Goal: Information Seeking & Learning: Learn about a topic

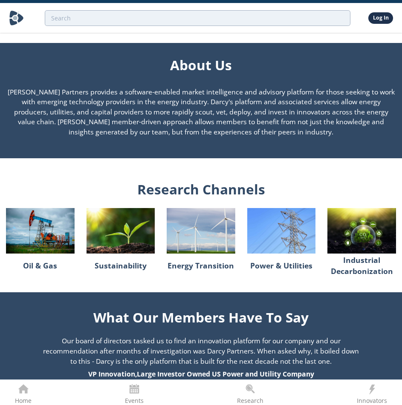
scroll to position [596, 0]
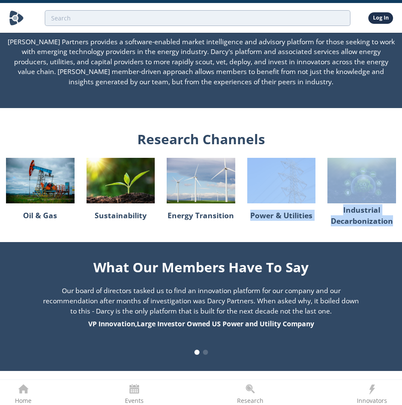
drag, startPoint x: 268, startPoint y: 207, endPoint x: 391, endPoint y: 224, distance: 124.6
click at [391, 222] on div "Oil & Gas Sustainability Energy Transition Power & Utilities Industrial Decarbo…" at bounding box center [201, 192] width 390 height 69
click at [391, 224] on p "Industrial Decarbonization" at bounding box center [361, 216] width 69 height 18
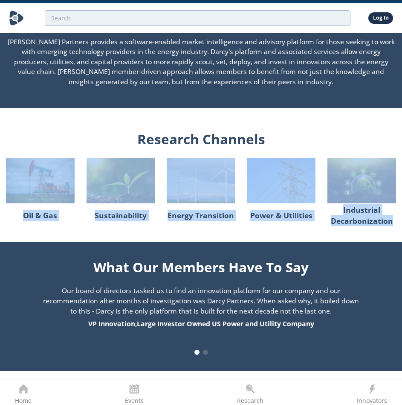
drag, startPoint x: 395, startPoint y: 224, endPoint x: 40, endPoint y: 202, distance: 355.8
click at [15, 187] on div "Oil & Gas Sustainability Energy Transition Power & Utilities Industrial Decarbo…" at bounding box center [201, 192] width 390 height 69
click at [141, 305] on div "Our board of directors tasked us to find an innovation platform for our company…" at bounding box center [201, 307] width 382 height 43
click at [91, 236] on div "Research Channels Oil & Gas Sustainability Energy Transition Power & Utilities …" at bounding box center [201, 172] width 390 height 128
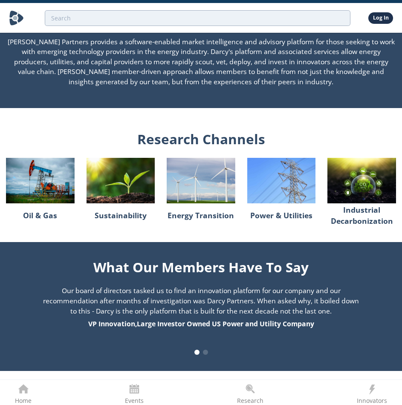
click at [204, 355] on div "We submitted an innovation concierge to [PERSON_NAME] Partners on Energy Effici…" at bounding box center [201, 318] width 382 height 82
click at [204, 355] on span at bounding box center [205, 352] width 5 height 5
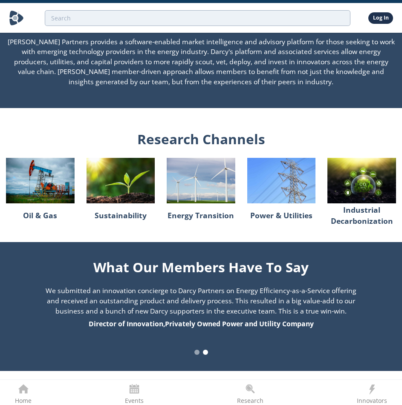
click at [195, 352] on span at bounding box center [196, 352] width 5 height 5
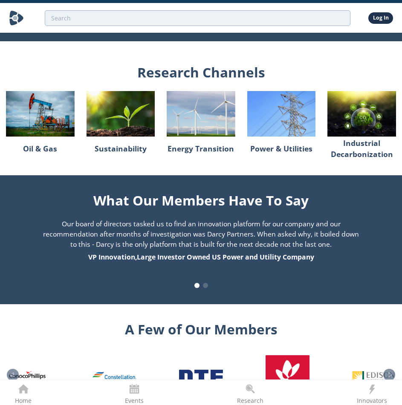
scroll to position [752, 0]
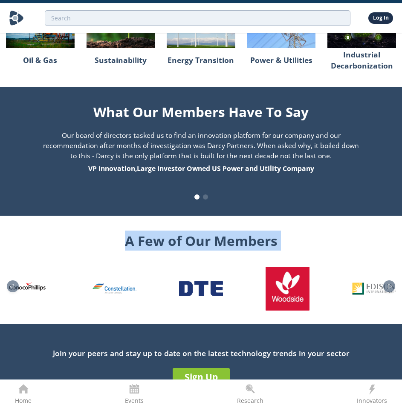
drag, startPoint x: 61, startPoint y: 227, endPoint x: 317, endPoint y: 335, distance: 278.1
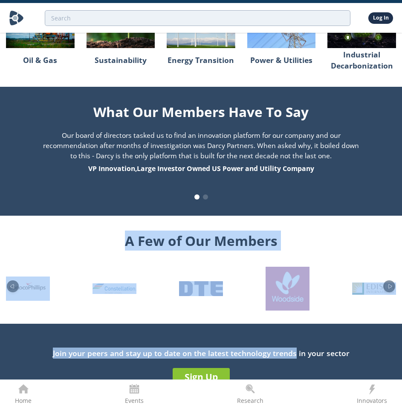
click at [107, 349] on div "Join your peers and stay up to date on the latest technology trends in your sec…" at bounding box center [201, 353] width 390 height 11
click at [103, 357] on div "Join your peers and stay up to date on the latest technology trends in your sec…" at bounding box center [201, 353] width 390 height 11
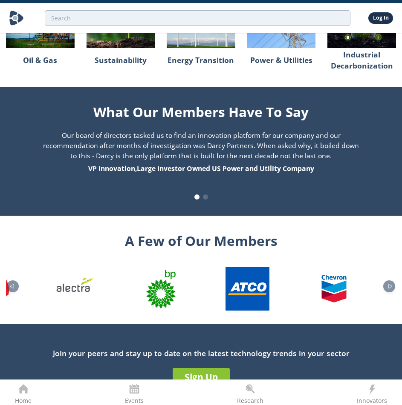
click at [62, 285] on img "6 / 26" at bounding box center [74, 289] width 44 height 44
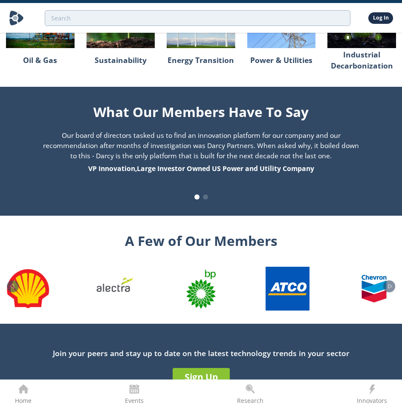
click at [14, 288] on div at bounding box center [201, 287] width 390 height 49
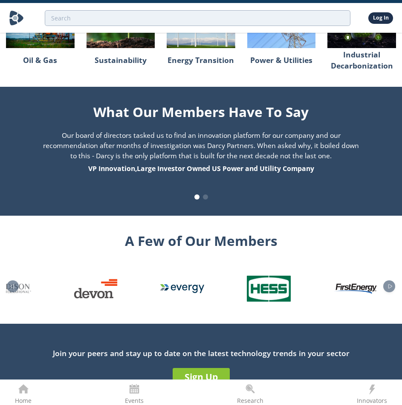
click at [343, 304] on div at bounding box center [201, 287] width 390 height 49
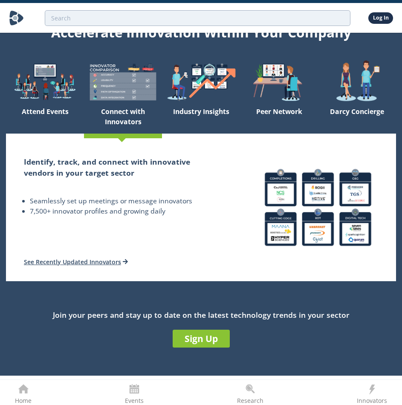
scroll to position [0, 0]
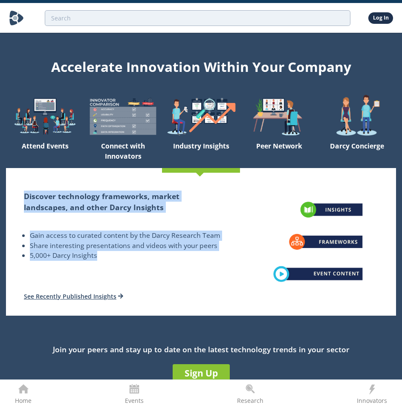
drag, startPoint x: 73, startPoint y: 244, endPoint x: 24, endPoint y: 197, distance: 67.2
click at [24, 197] on div "Discover technology frameworks, market landscapes, and other [PERSON_NAME] Insi…" at bounding box center [123, 226] width 198 height 70
click at [24, 197] on h2 "Discover technology frameworks, market landscapes, and other Darcy Insights" at bounding box center [123, 202] width 198 height 23
drag, startPoint x: 23, startPoint y: 194, endPoint x: 102, endPoint y: 264, distance: 105.3
click at [102, 264] on div "Discover technology frameworks, market landscapes, and other [PERSON_NAME] Insi…" at bounding box center [123, 244] width 234 height 143
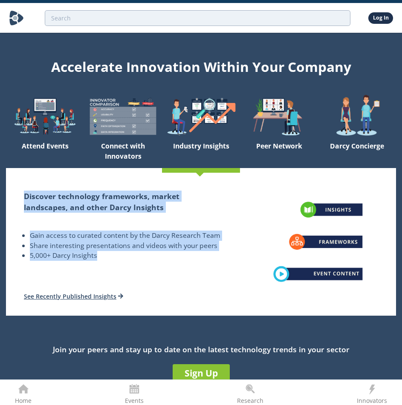
click at [102, 264] on div "Discover technology frameworks, market landscapes, and other [PERSON_NAME] Insi…" at bounding box center [123, 244] width 234 height 143
